Goal: Complete application form

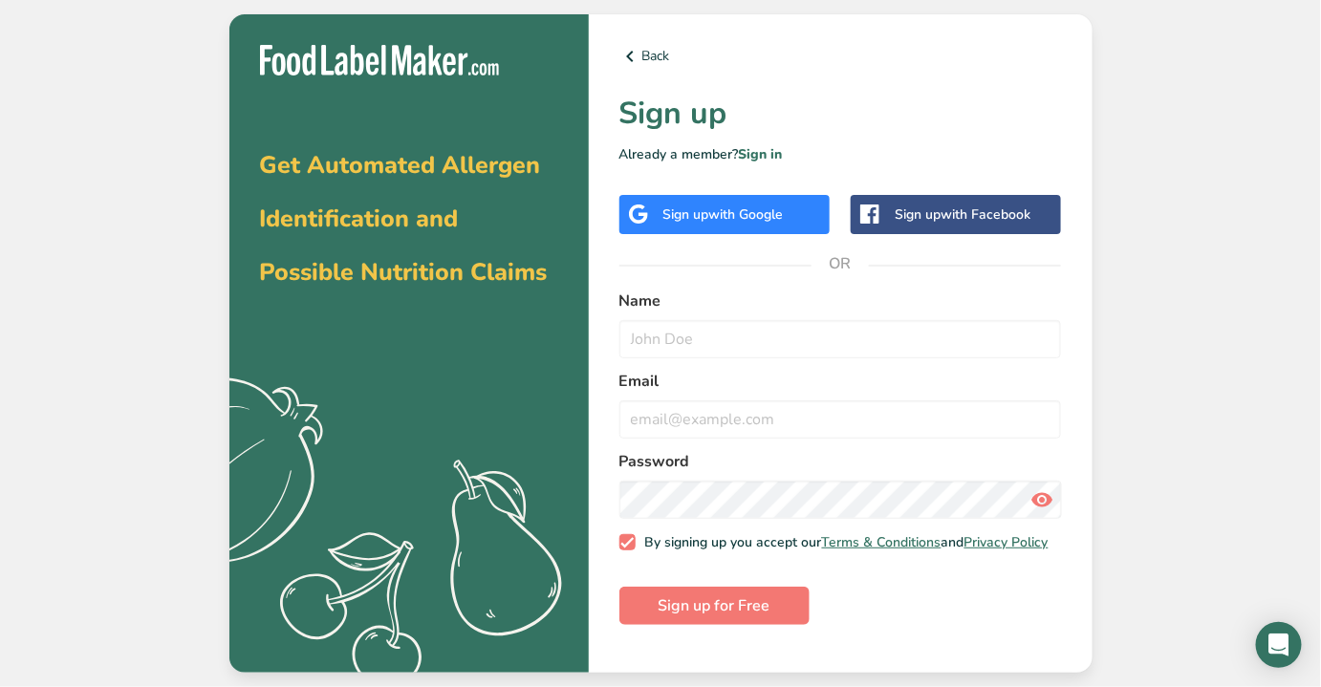
click at [665, 222] on div "Sign up with Google" at bounding box center [724, 215] width 120 height 20
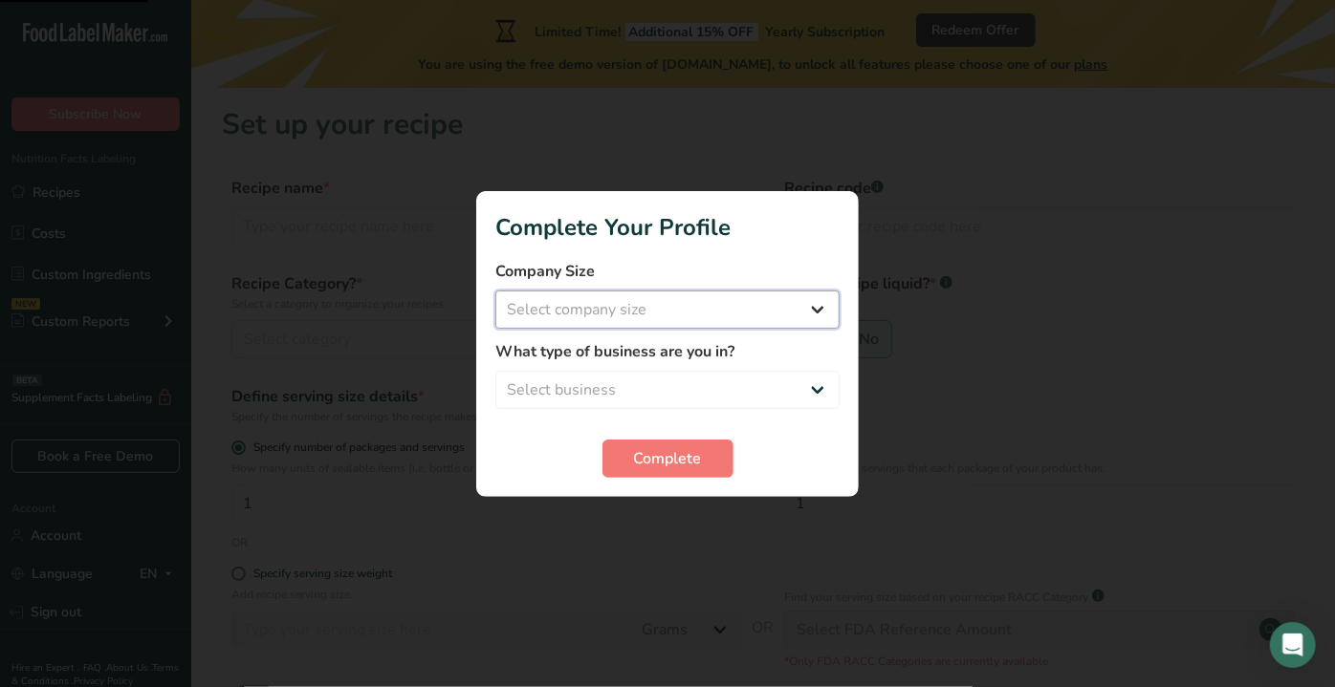
click at [645, 312] on select "Select company size Fewer than 10 Employees 10 to 50 Employees 51 to 500 Employ…" at bounding box center [667, 310] width 344 height 38
click at [495, 291] on select "Select company size Fewer than 10 Employees 10 to 50 Employees 51 to 500 Employ…" at bounding box center [667, 310] width 344 height 38
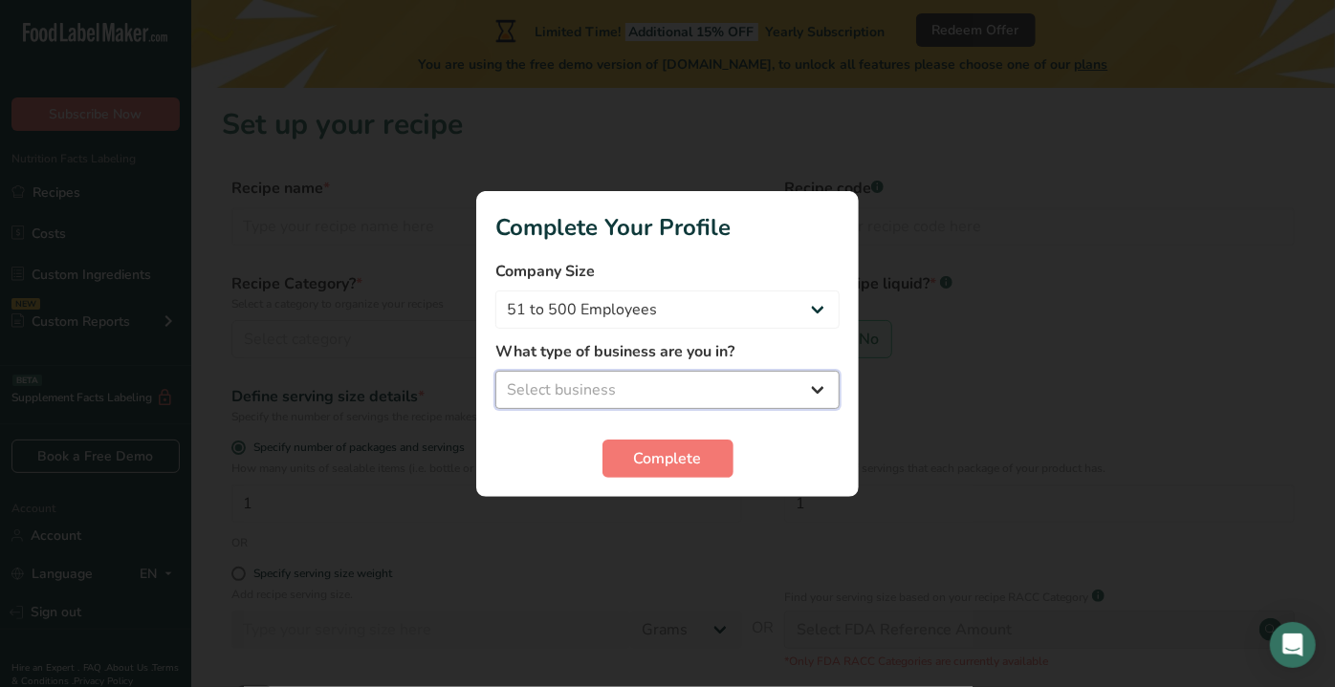
click at [611, 384] on select "Select business Packaged Food Manufacturer Restaurant & Cafe Bakery Meal Plans …" at bounding box center [667, 390] width 344 height 38
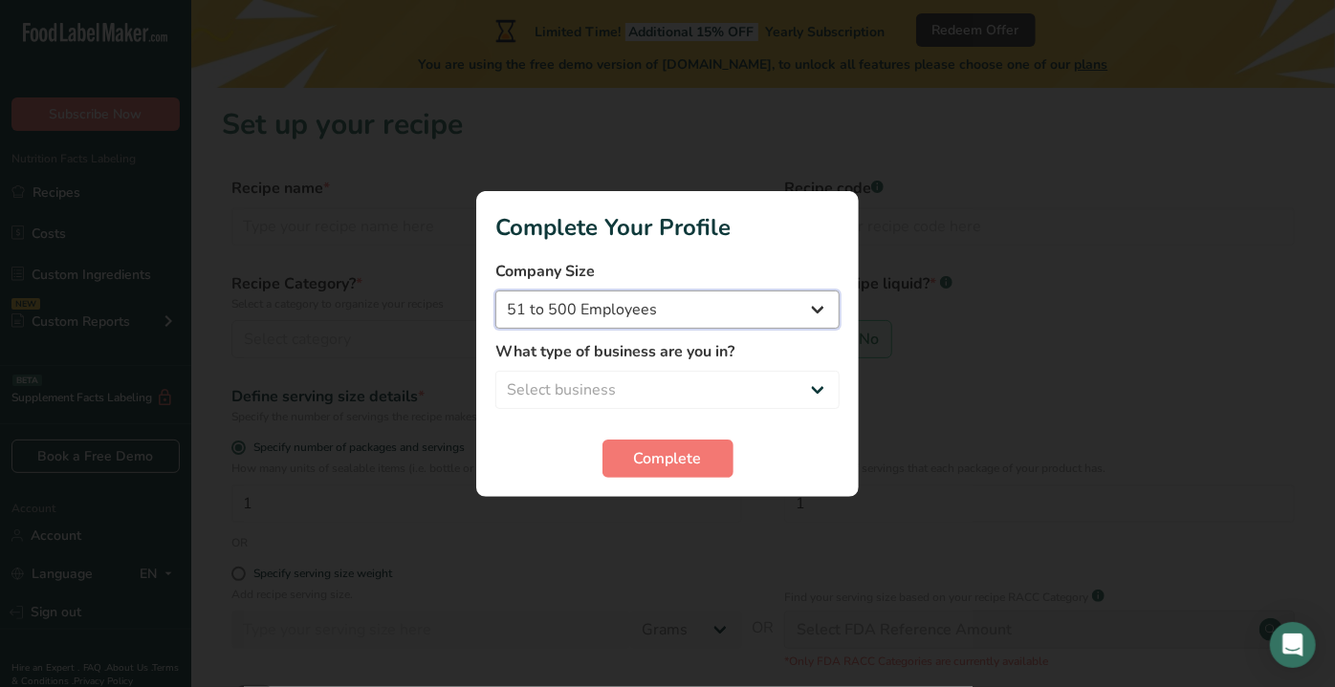
click at [617, 302] on select "Fewer than 10 Employees 10 to 50 Employees 51 to 500 Employees Over 500 Employe…" at bounding box center [667, 310] width 344 height 38
select select "2"
click at [495, 291] on select "Fewer than 10 Employees 10 to 50 Employees 51 to 500 Employees Over 500 Employe…" at bounding box center [667, 310] width 344 height 38
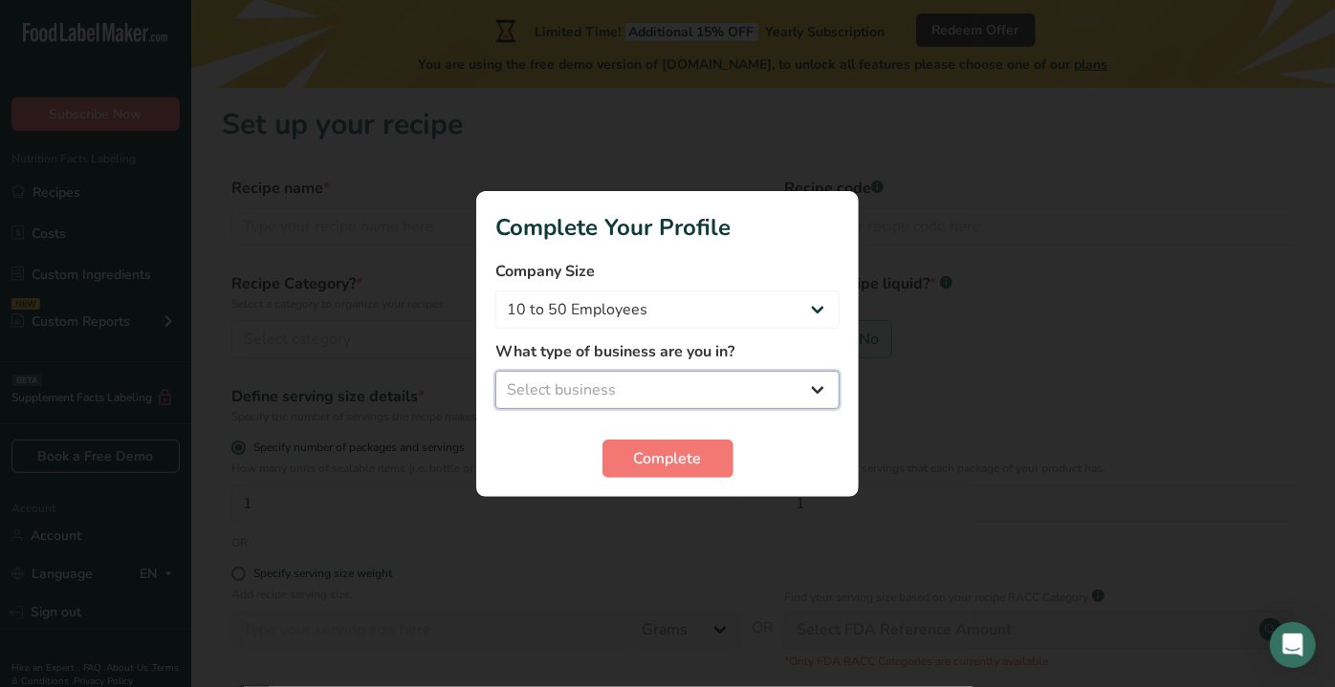
click at [603, 388] on select "Select business Packaged Food Manufacturer Restaurant & Cafe Bakery Meal Plans …" at bounding box center [667, 390] width 344 height 38
select select "1"
click at [495, 371] on select "Select business Packaged Food Manufacturer Restaurant & Cafe Bakery Meal Plans …" at bounding box center [667, 390] width 344 height 38
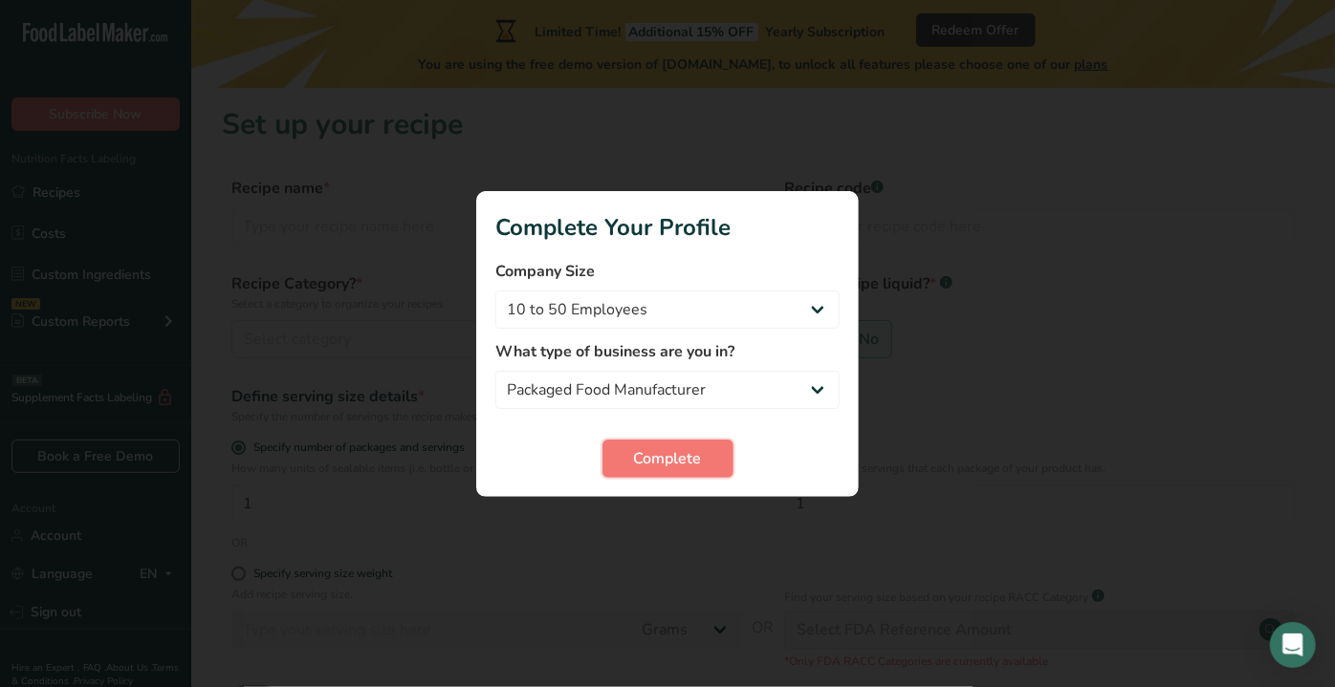
click at [656, 461] on span "Complete" at bounding box center [668, 458] width 68 height 23
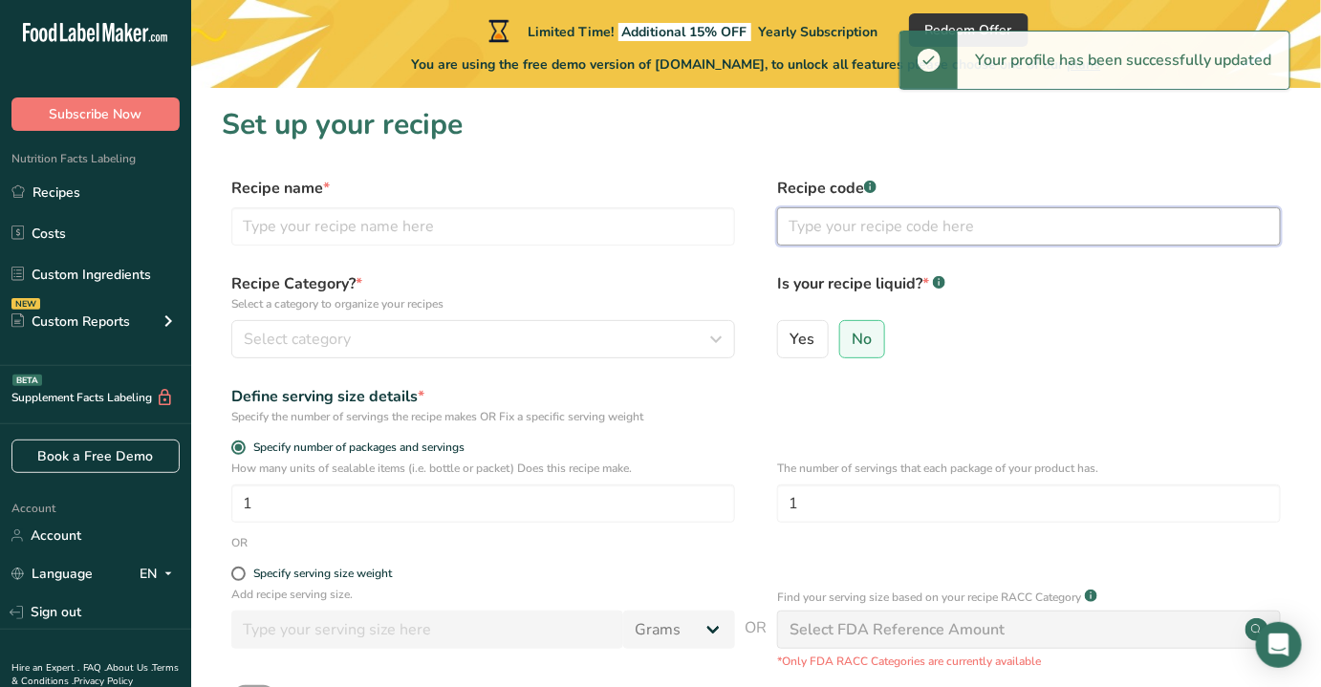
click at [880, 235] on input "text" at bounding box center [1029, 226] width 504 height 38
